Goal: Check status: Check status

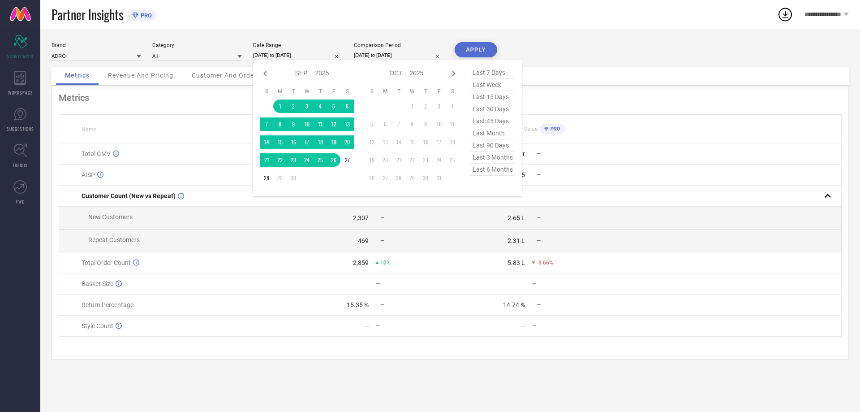
select select "8"
select select "2025"
select select "9"
select select "2025"
click at [317, 17] on div "Partner Insights PRO" at bounding box center [408, 14] width 713 height 29
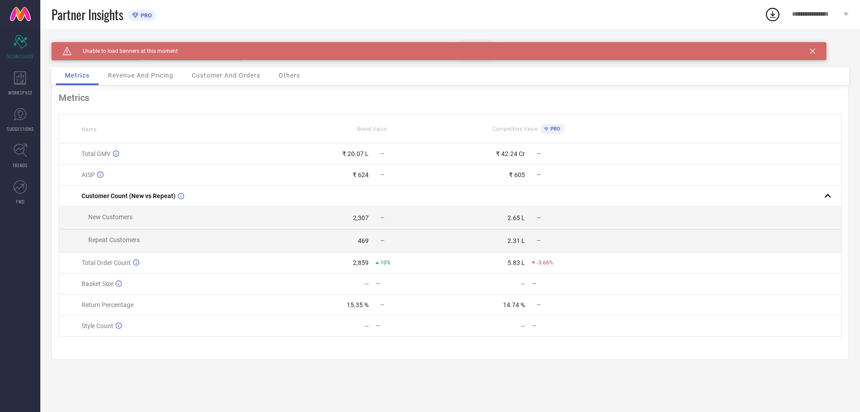
click at [808, 49] on div "Caution Created with Sketch. Unable to load banners at this moment" at bounding box center [439, 51] width 775 height 18
click at [815, 51] on div "Caution Created with Sketch. Unable to load banners at this moment" at bounding box center [439, 51] width 775 height 18
click at [813, 52] on icon at bounding box center [812, 50] width 5 height 5
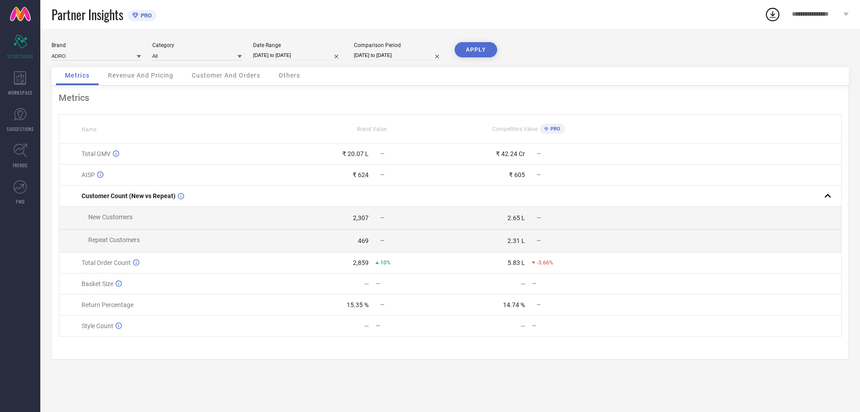
click at [272, 53] on input "[DATE] to [DATE]" at bounding box center [298, 55] width 90 height 9
select select "8"
select select "2025"
select select "9"
select select "2025"
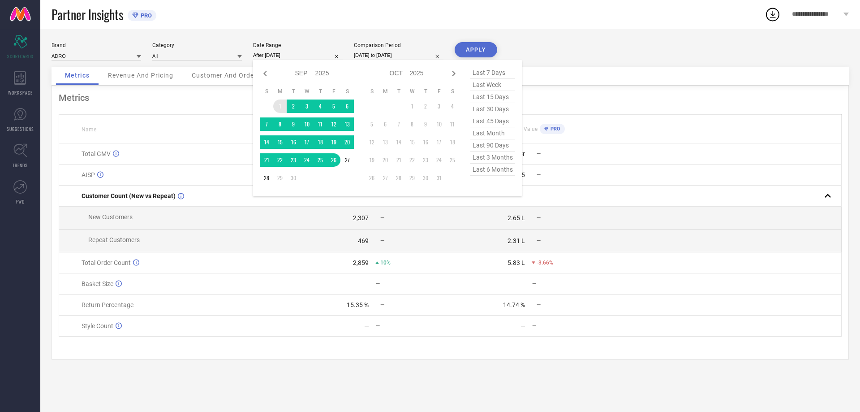
click at [276, 106] on td "1" at bounding box center [279, 105] width 13 height 13
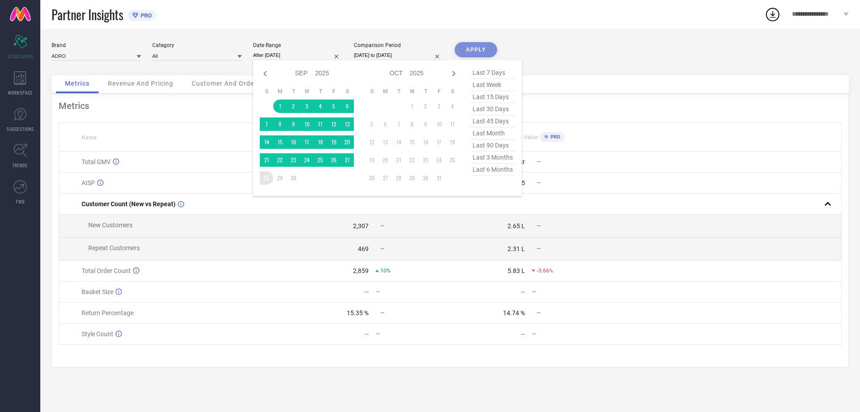
type input "01-09-2025 to 28-09-2025"
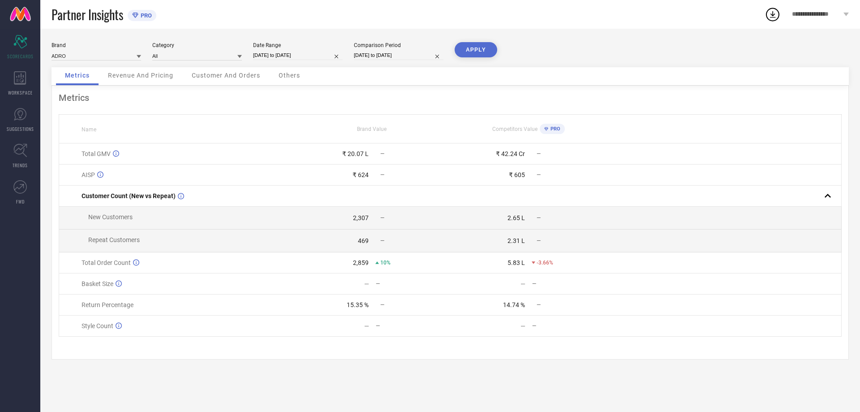
drag, startPoint x: 461, startPoint y: 51, endPoint x: 470, endPoint y: 54, distance: 9.4
click at [461, 51] on button "APPLY" at bounding box center [476, 49] width 43 height 15
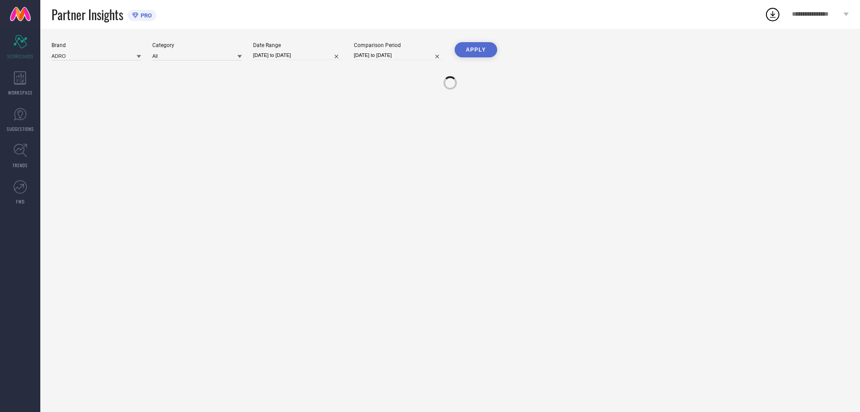
click at [473, 52] on button "APPLY" at bounding box center [476, 49] width 43 height 15
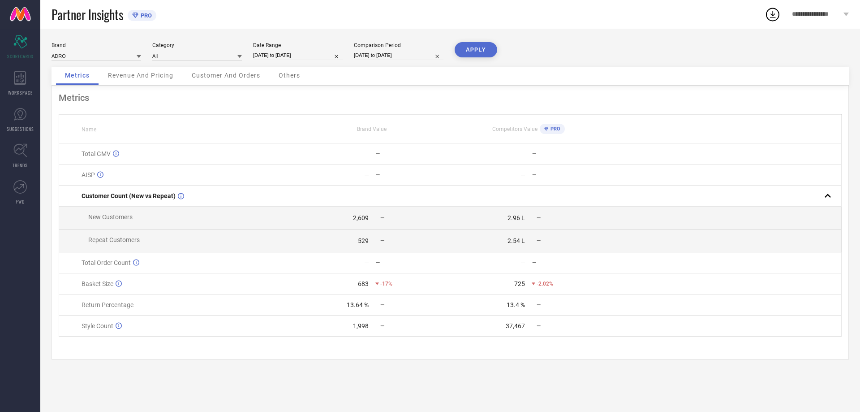
select select "8"
select select "2025"
select select "9"
select select "2025"
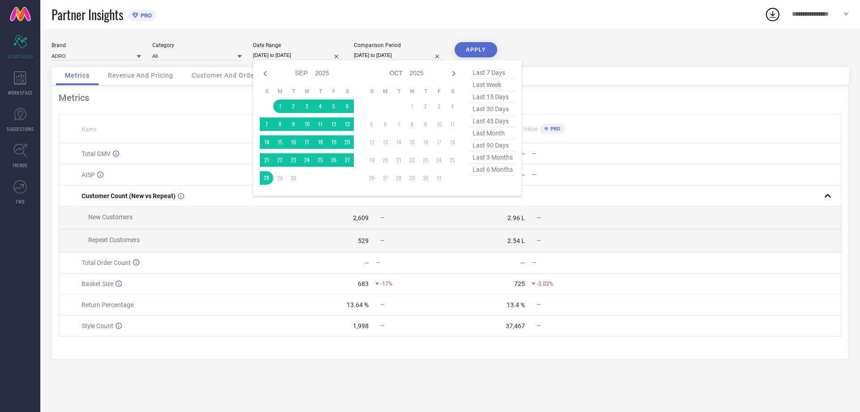
click at [296, 54] on input "01-09-2025 to 28-09-2025" at bounding box center [298, 55] width 90 height 9
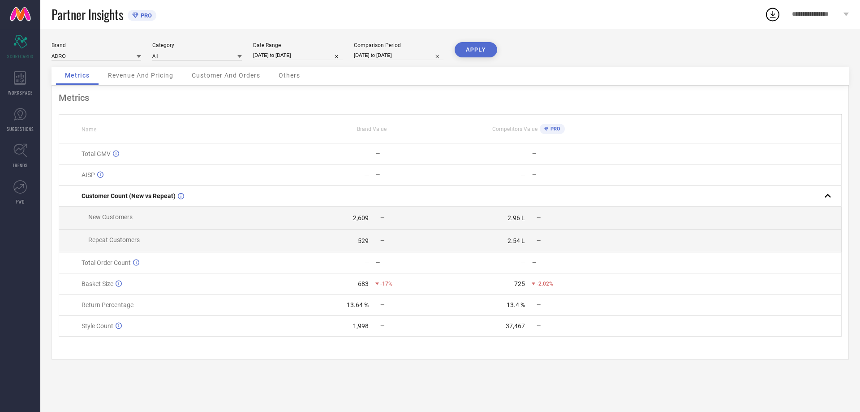
click at [307, 32] on div "Brand ADRO Category All Date Range 01-09-2025 to 28-09-2025 Comparison Period 1…" at bounding box center [450, 220] width 820 height 383
